Goal: Information Seeking & Learning: Find specific page/section

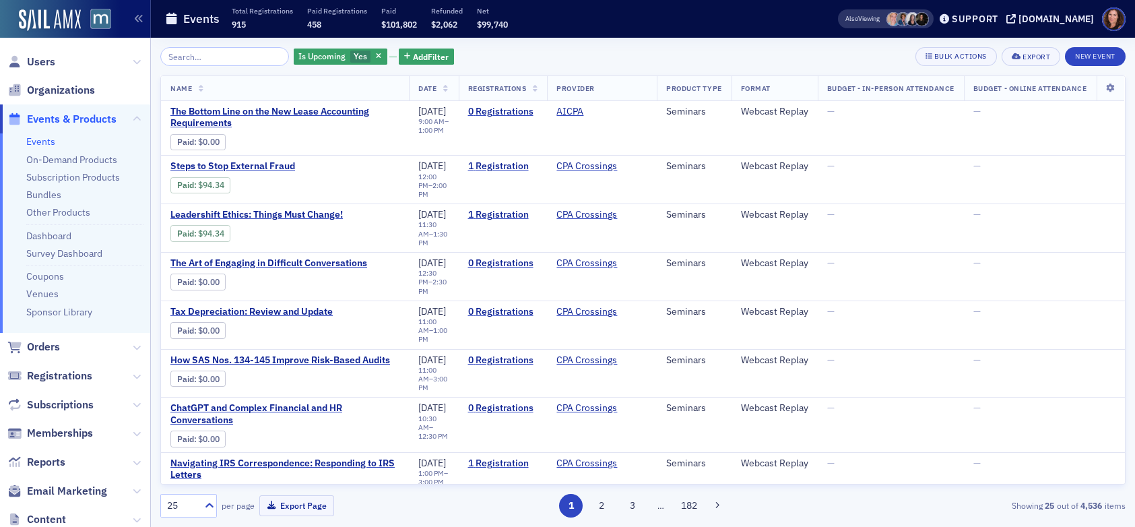
click at [222, 57] on input "search" at bounding box center [224, 56] width 129 height 19
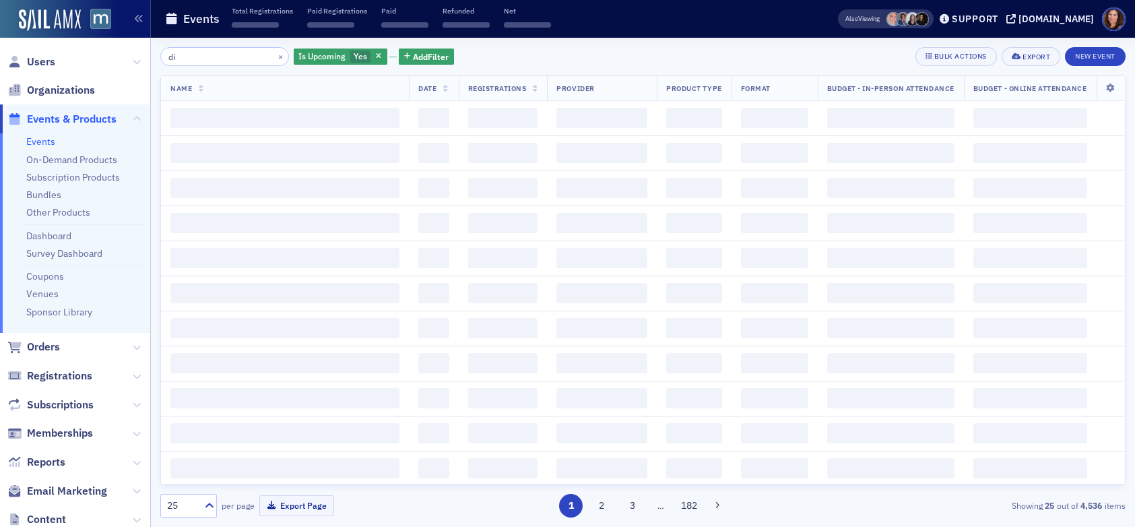
type input "d"
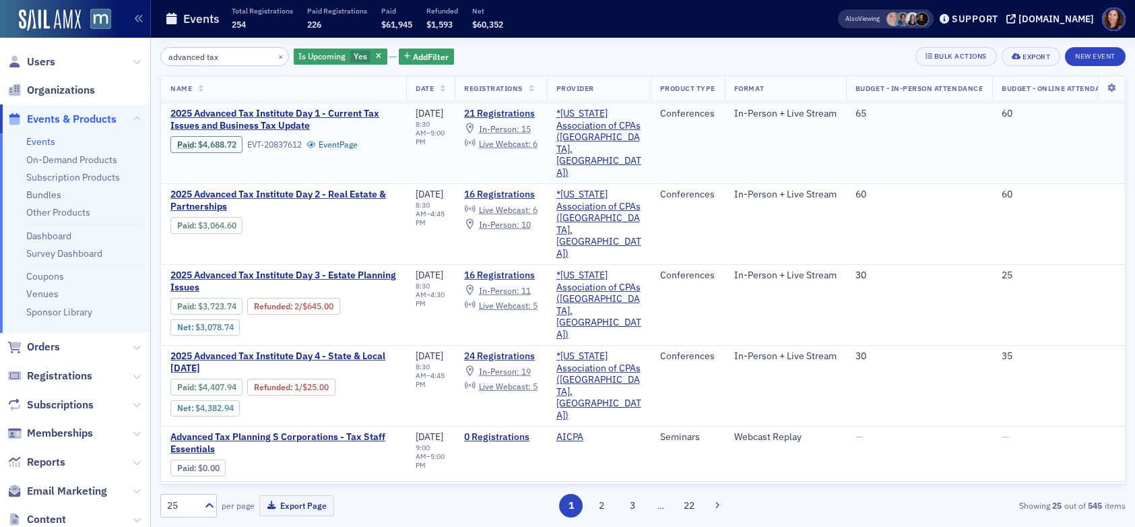
scroll to position [115, 0]
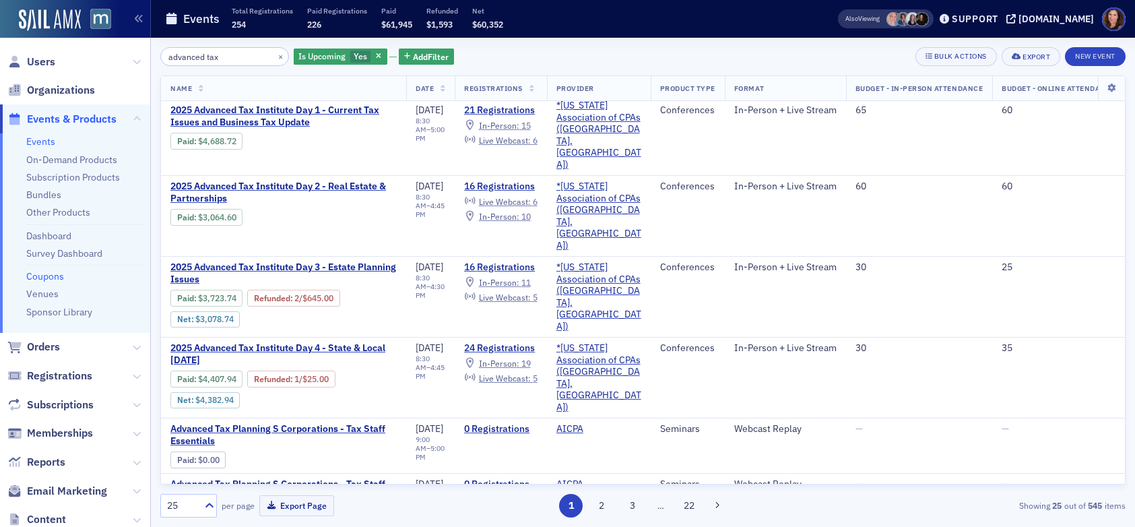
type input "advanced tax"
